Goal: Task Accomplishment & Management: Manage account settings

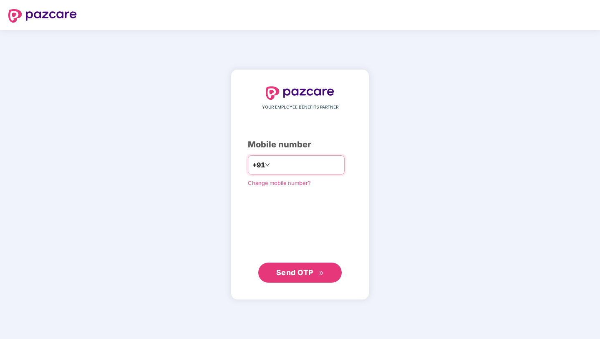
type input "**********"
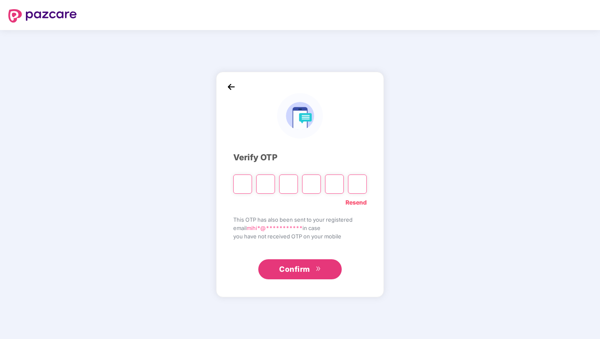
type input "*"
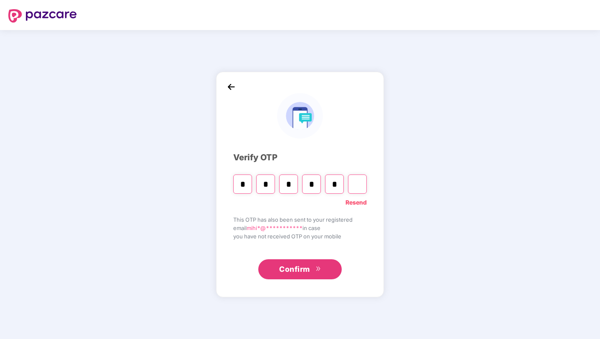
type input "*"
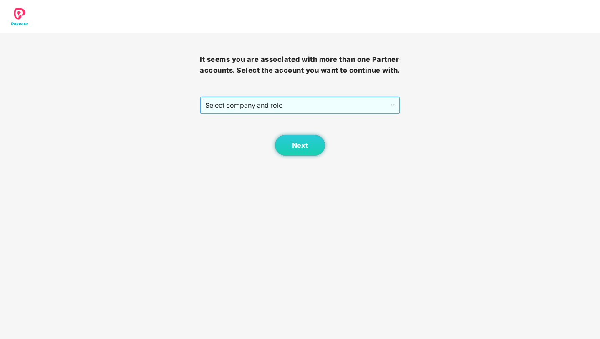
click at [281, 113] on span "Select company and role" at bounding box center [299, 105] width 189 height 16
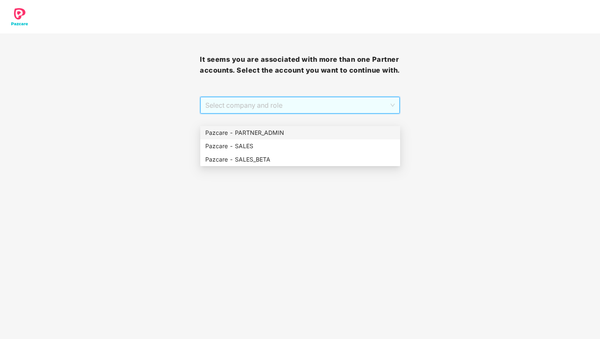
click at [270, 134] on div "Pazcare - PARTNER_ADMIN" at bounding box center [300, 132] width 190 height 9
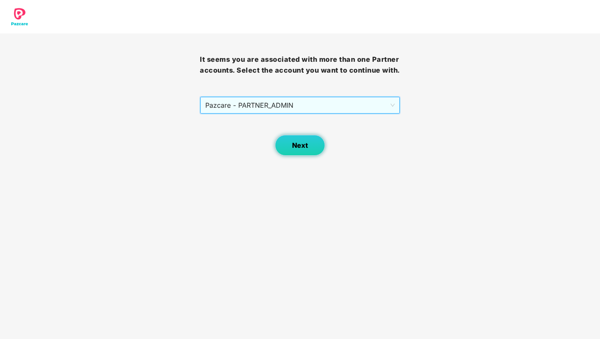
click at [294, 149] on span "Next" at bounding box center [300, 146] width 16 height 8
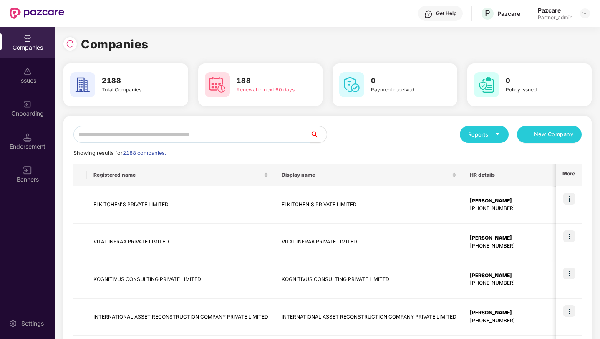
click at [243, 134] on input "text" at bounding box center [191, 134] width 237 height 17
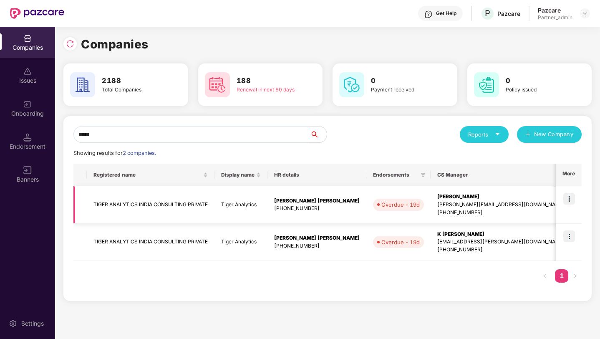
type input "*****"
click at [571, 195] on img at bounding box center [570, 199] width 12 height 12
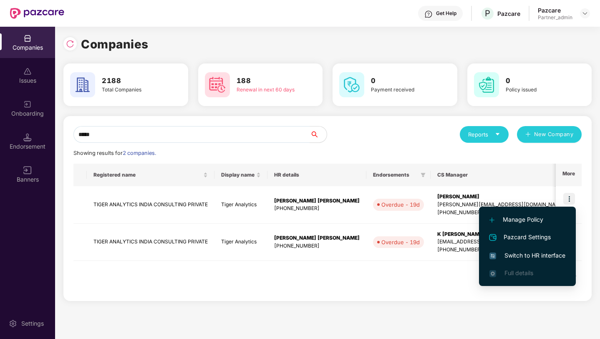
click at [516, 255] on span "Switch to HR interface" at bounding box center [528, 255] width 76 height 9
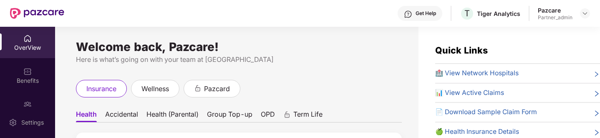
drag, startPoint x: 301, startPoint y: 105, endPoint x: 54, endPoint y: 1, distance: 268.0
click at [0, 0] on div "Get Help T Tiger Analytics Pazcare Partner_admin OverView Benefits Employees CD…" at bounding box center [300, 69] width 600 height 138
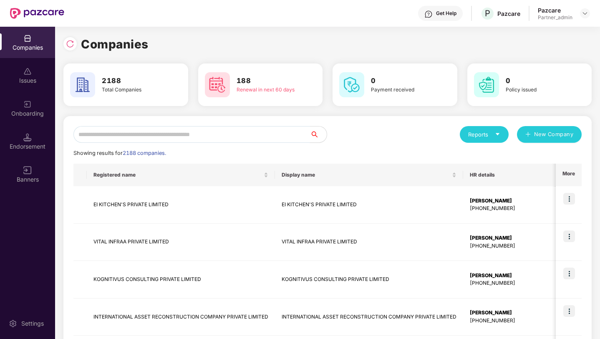
click at [250, 130] on input "text" at bounding box center [191, 134] width 237 height 17
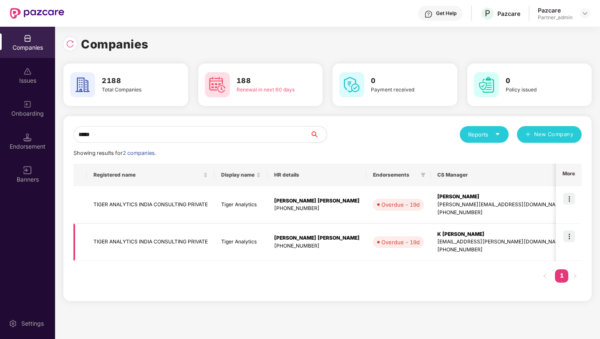
type input "*****"
click at [570, 238] on img at bounding box center [570, 237] width 12 height 12
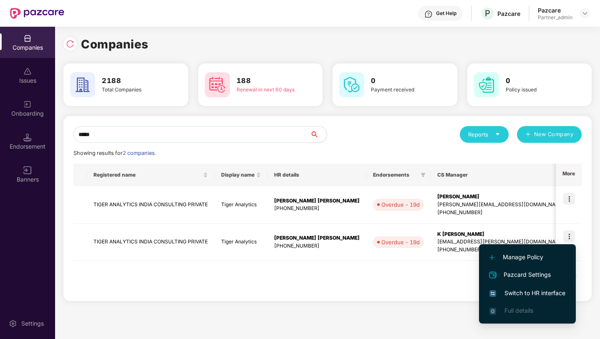
click at [521, 290] on span "Switch to HR interface" at bounding box center [528, 293] width 76 height 9
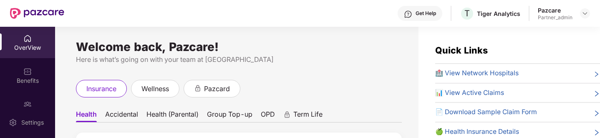
click at [0, 0] on div "Get Help T Tiger Analytics Pazcare Partner_admin OverView Benefits Employees CD…" at bounding box center [300, 69] width 600 height 138
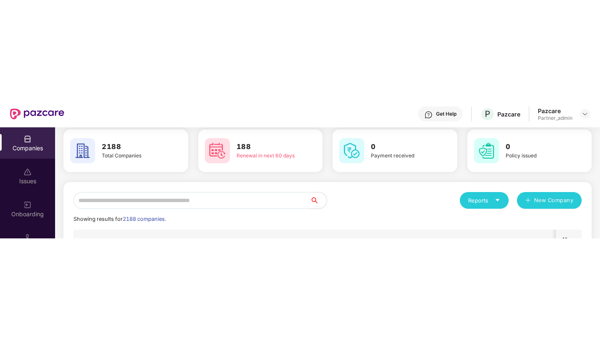
scroll to position [37, 0]
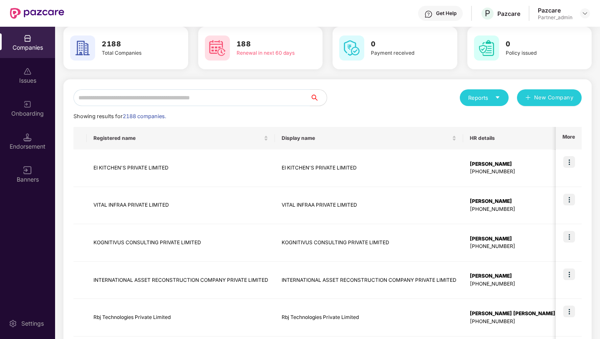
click at [279, 96] on input "text" at bounding box center [191, 97] width 237 height 17
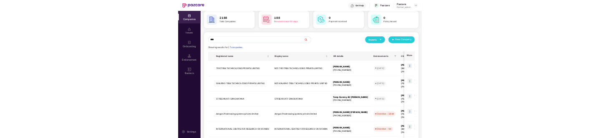
scroll to position [0, 0]
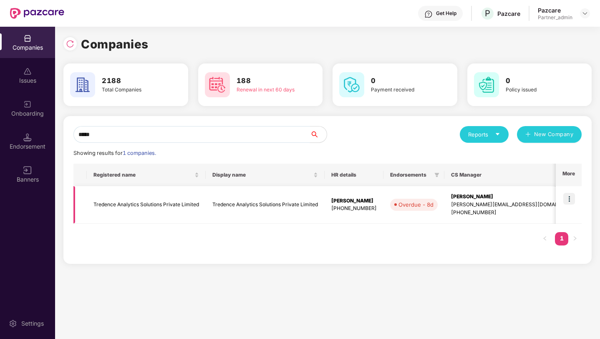
type input "*****"
click at [569, 200] on img at bounding box center [570, 199] width 12 height 12
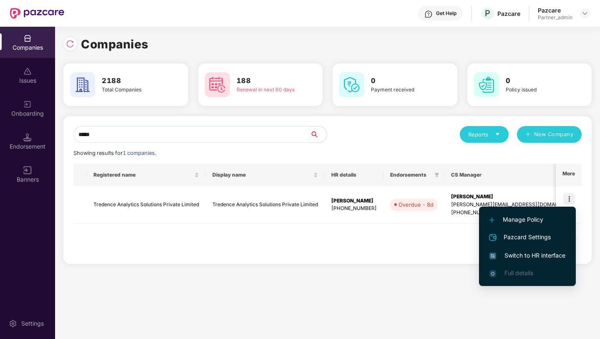
click at [524, 254] on span "Switch to HR interface" at bounding box center [528, 255] width 76 height 9
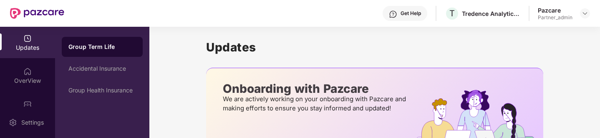
drag, startPoint x: 161, startPoint y: 110, endPoint x: 88, endPoint y: 10, distance: 124.4
click at [0, 0] on div "Get Help T Tredence Analytics Solutions Private Limited Pazcare Partner_admin U…" at bounding box center [300, 69] width 600 height 138
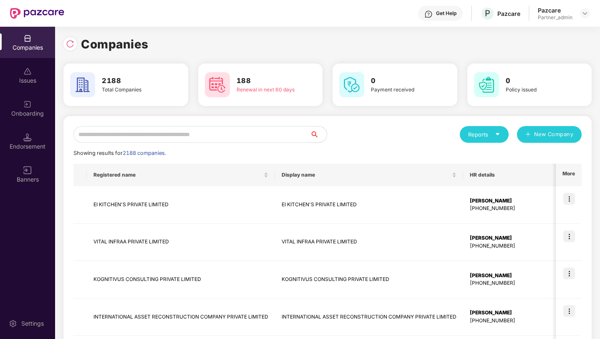
click at [233, 137] on input "text" at bounding box center [191, 134] width 237 height 17
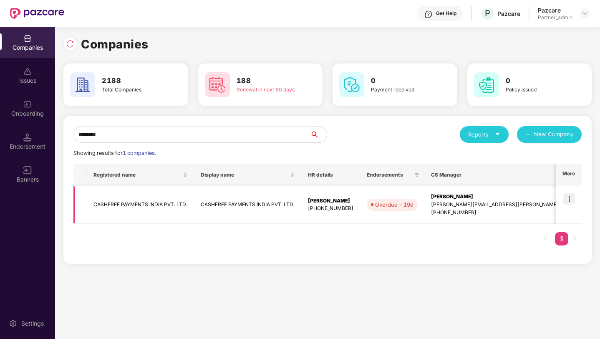
type input "********"
click at [569, 196] on img at bounding box center [570, 199] width 12 height 12
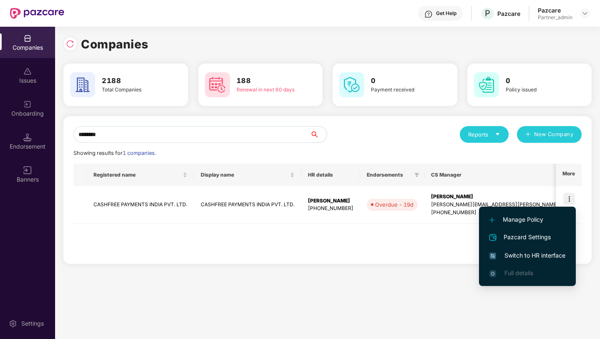
click at [520, 255] on span "Switch to HR interface" at bounding box center [528, 255] width 76 height 9
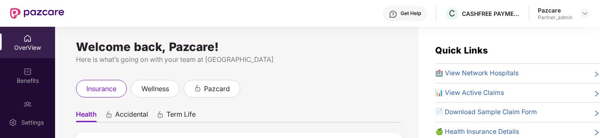
drag, startPoint x: 327, startPoint y: 151, endPoint x: 85, endPoint y: 8, distance: 281.0
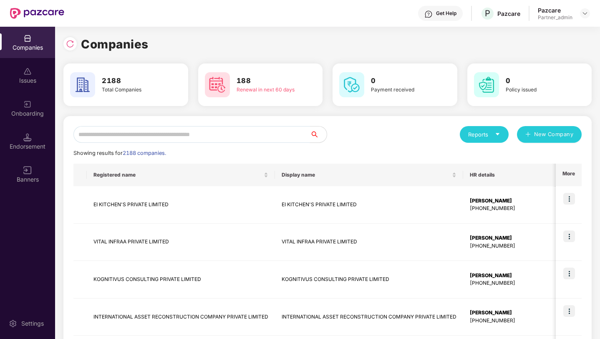
click at [245, 132] on input "text" at bounding box center [191, 134] width 237 height 17
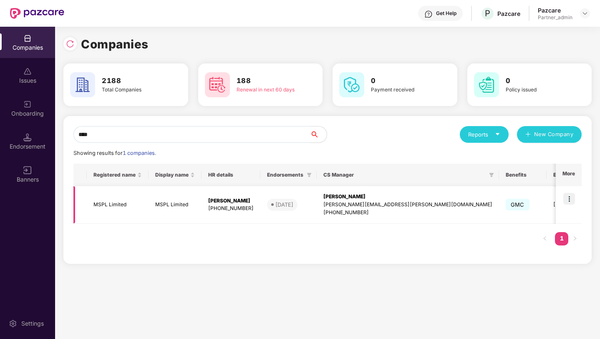
type input "****"
click at [569, 197] on img at bounding box center [570, 199] width 12 height 12
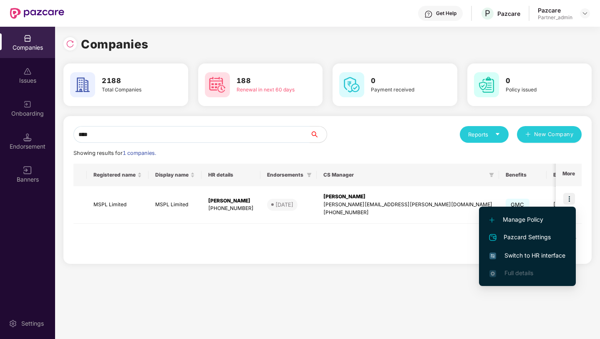
click at [519, 250] on li "Switch to HR interface" at bounding box center [527, 256] width 97 height 18
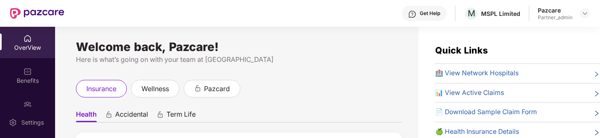
click at [0, 0] on div "Get Help M MSPL Limited Pazcare Partner_admin OverView Benefits Employees CD Ac…" at bounding box center [300, 69] width 600 height 138
